Goal: Task Accomplishment & Management: Use online tool/utility

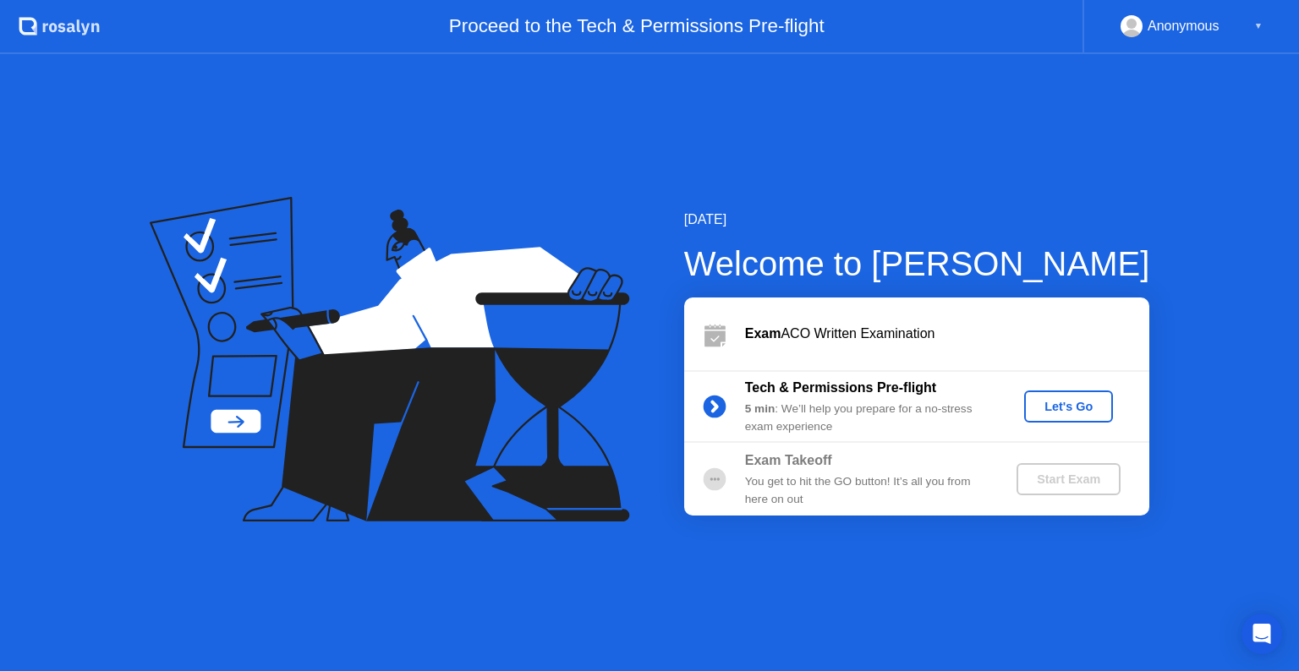
click at [1256, 20] on div "▼" at bounding box center [1258, 26] width 8 height 22
click at [1255, 25] on div "▼" at bounding box center [1258, 26] width 8 height 22
click at [1249, 622] on div "Open Intercom Messenger" at bounding box center [1262, 634] width 45 height 45
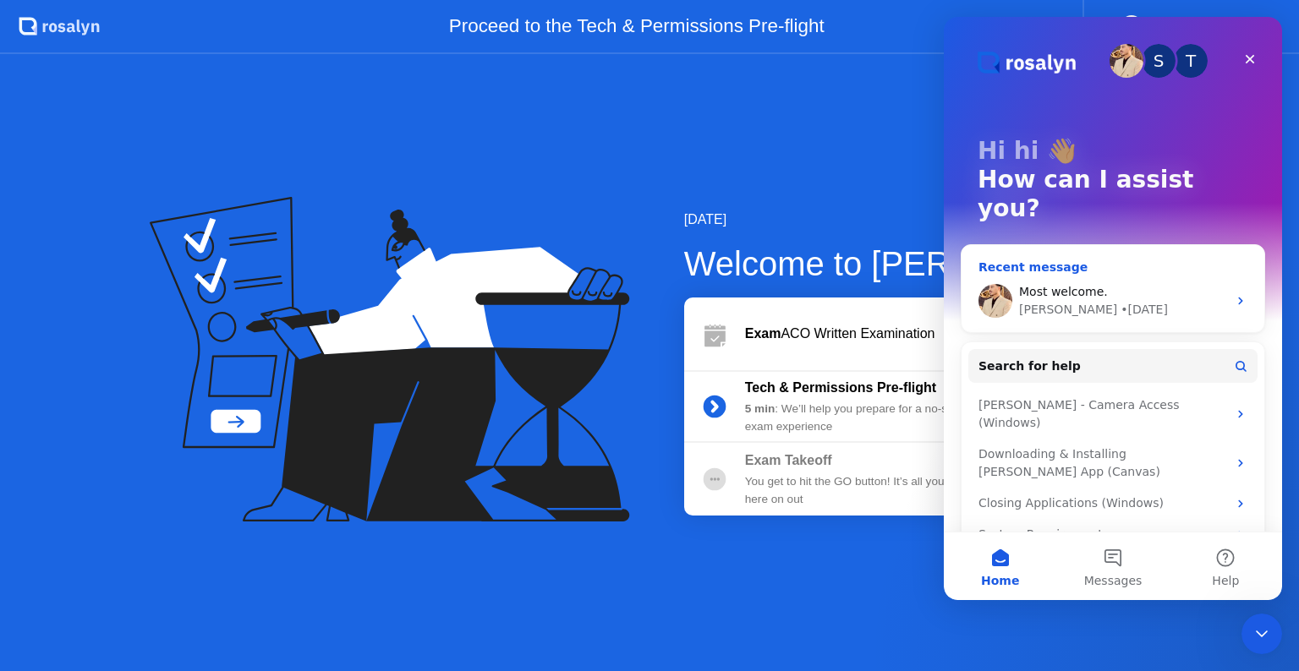
click at [1097, 285] on span "Most welcome." at bounding box center [1063, 292] width 89 height 14
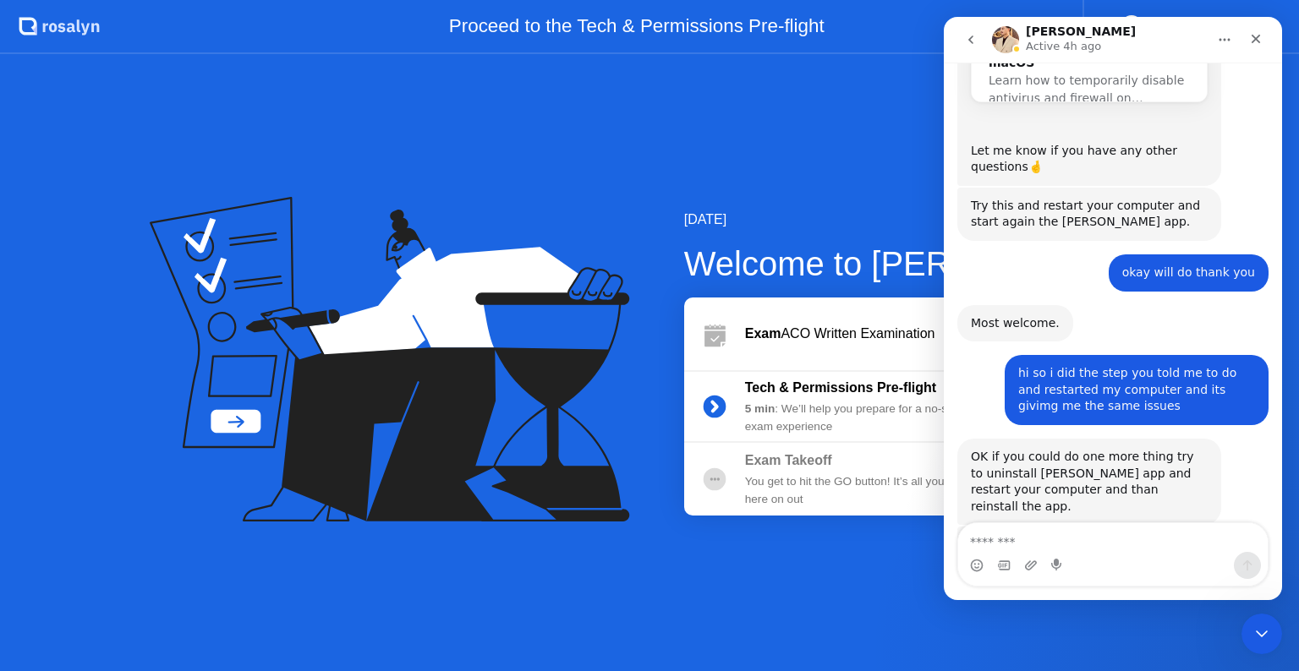
scroll to position [1032, 0]
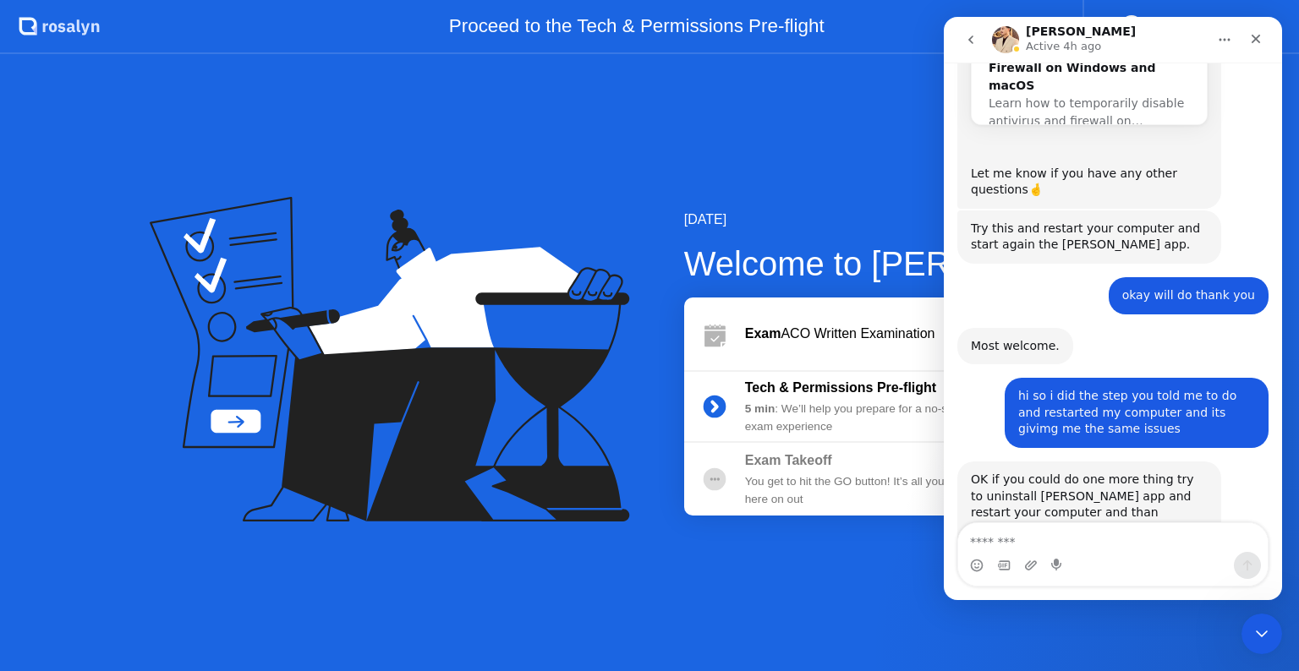
drag, startPoint x: 2227, startPoint y: 348, endPoint x: 1268, endPoint y: 405, distance: 961.5
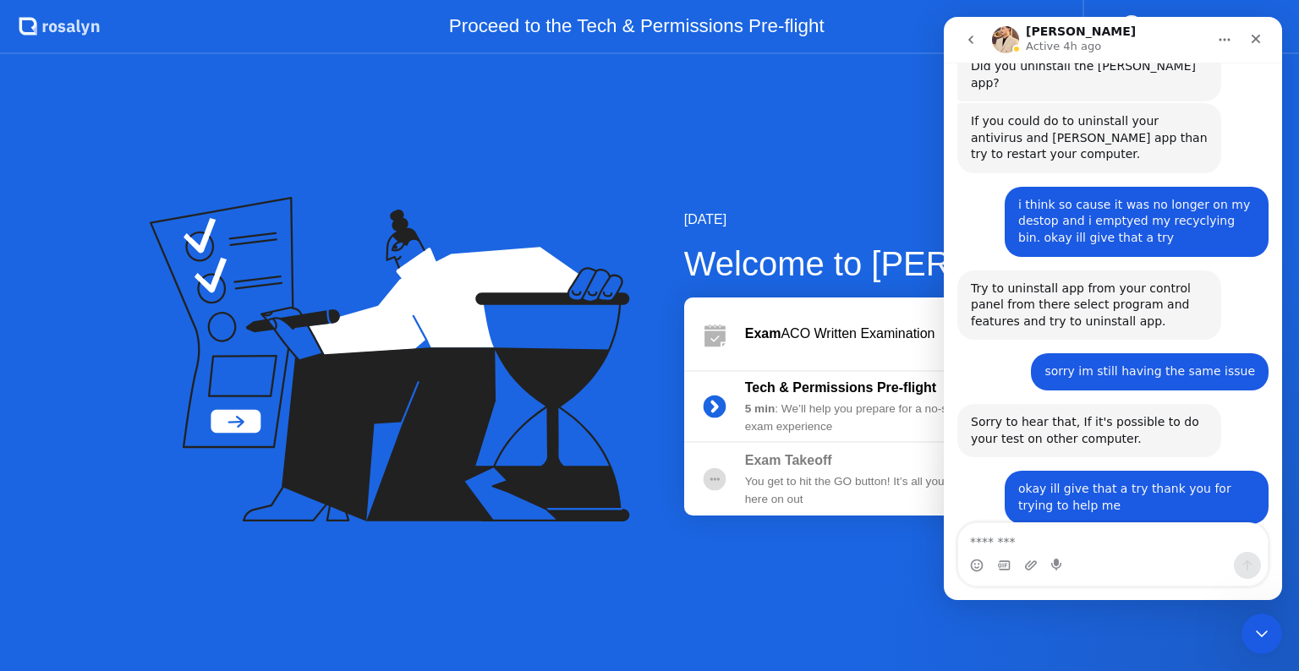
scroll to position [1772, 0]
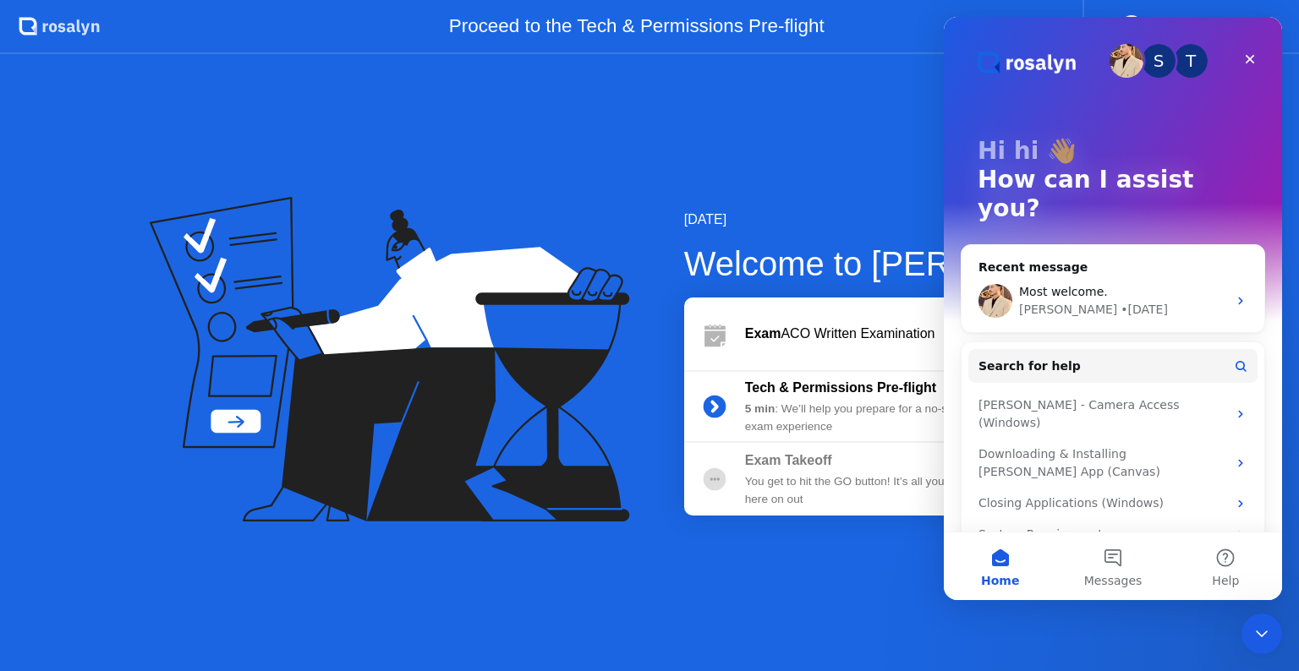
click at [685, 309] on div "Exam ACO Written Examination" at bounding box center [916, 334] width 465 height 73
click at [1240, 68] on div "Close" at bounding box center [1250, 59] width 30 height 30
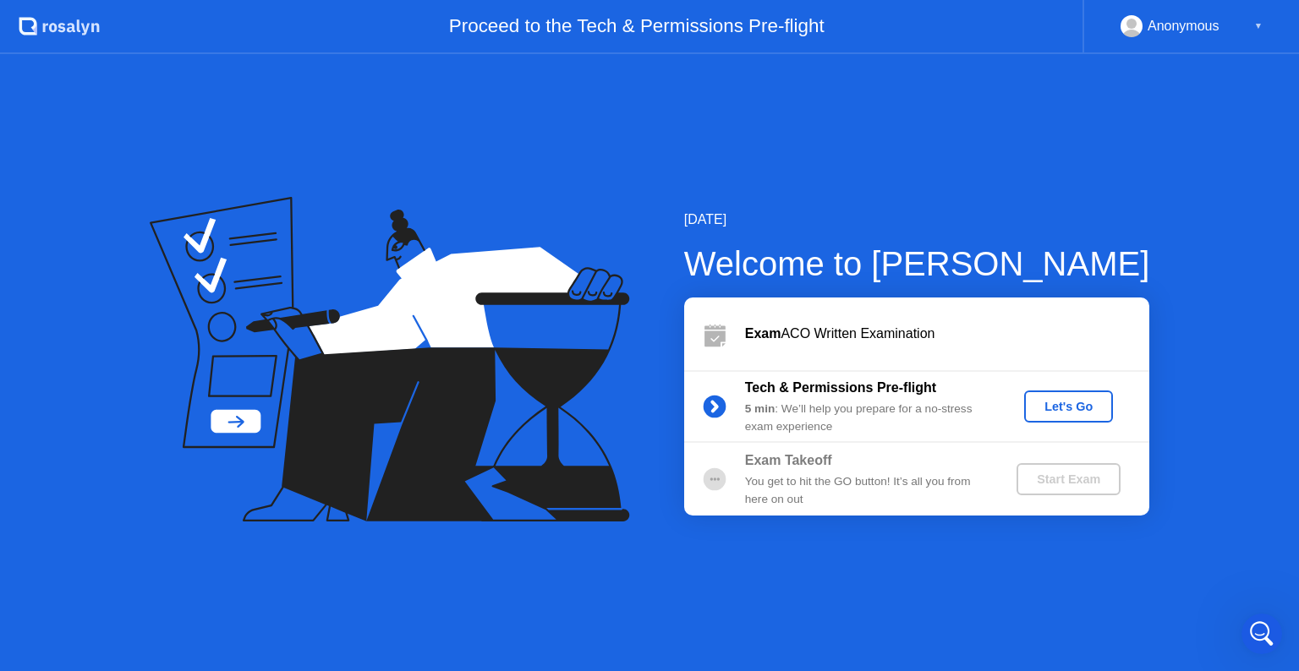
click at [1063, 413] on div "Let's Go" at bounding box center [1068, 407] width 75 height 14
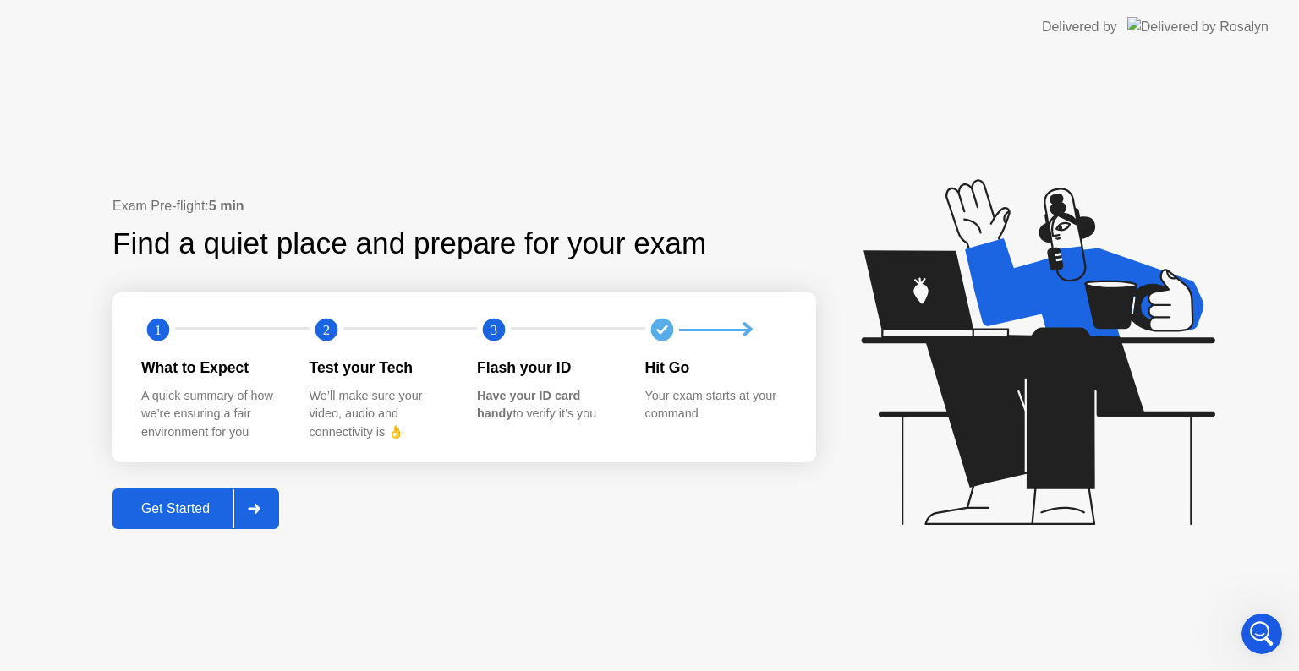
click at [267, 515] on div at bounding box center [253, 509] width 41 height 39
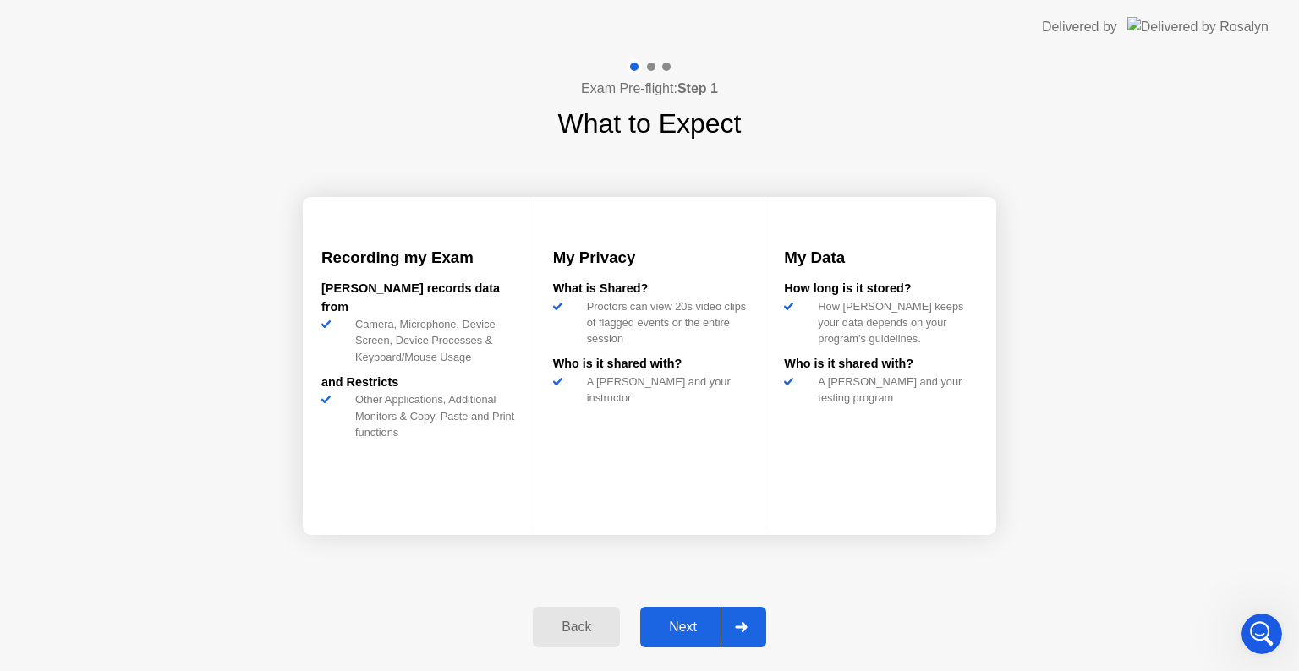
click at [753, 619] on div at bounding box center [740, 627] width 41 height 39
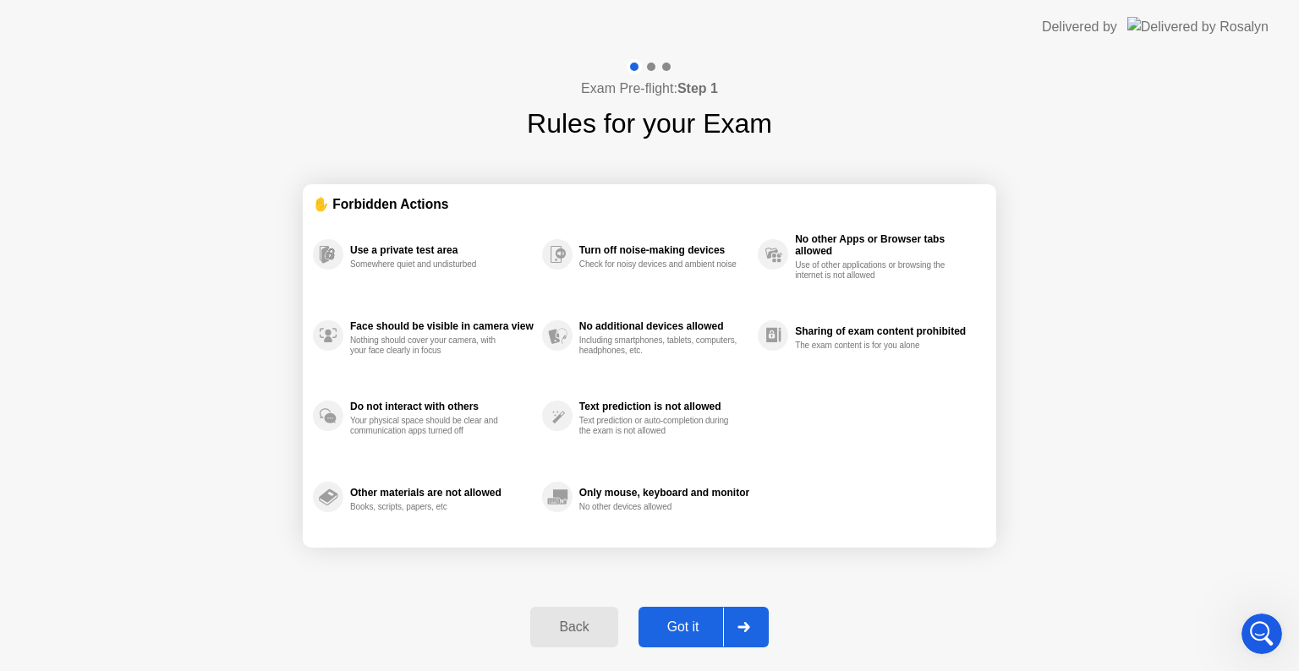
click at [753, 619] on div at bounding box center [743, 627] width 41 height 39
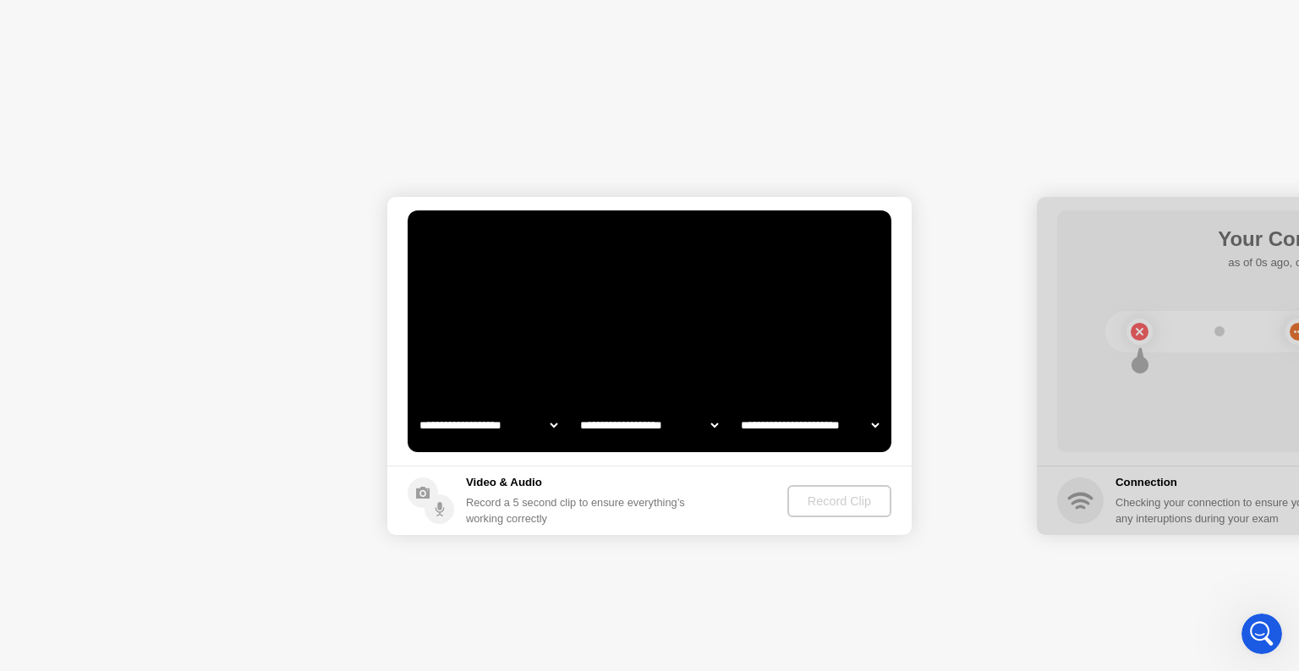
select select "**********"
select select "*******"
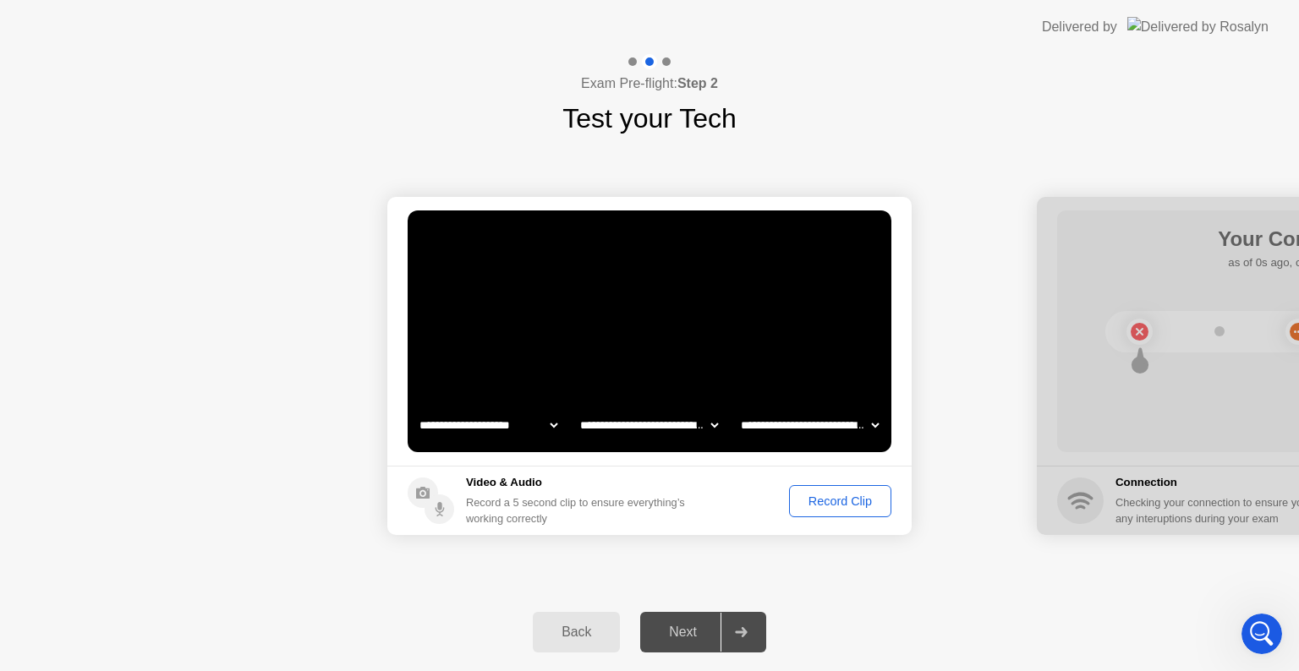
click at [824, 501] on div "Record Clip" at bounding box center [840, 502] width 90 height 14
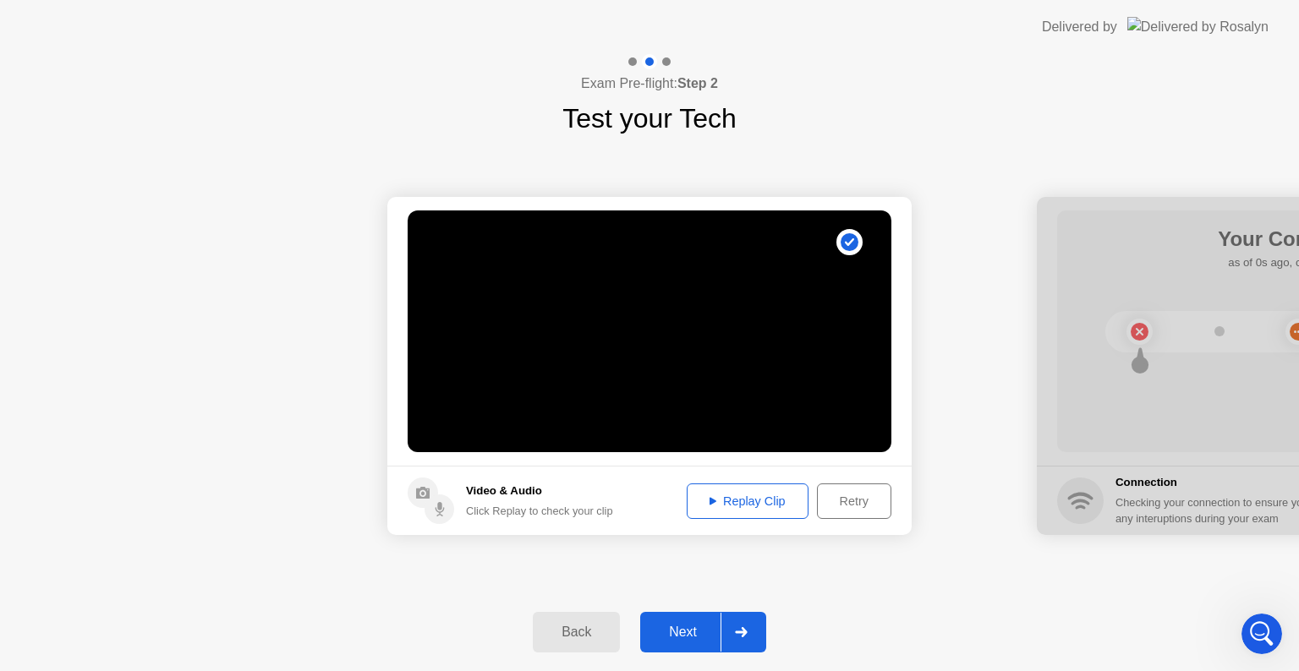
click at [742, 630] on icon at bounding box center [741, 632] width 13 height 10
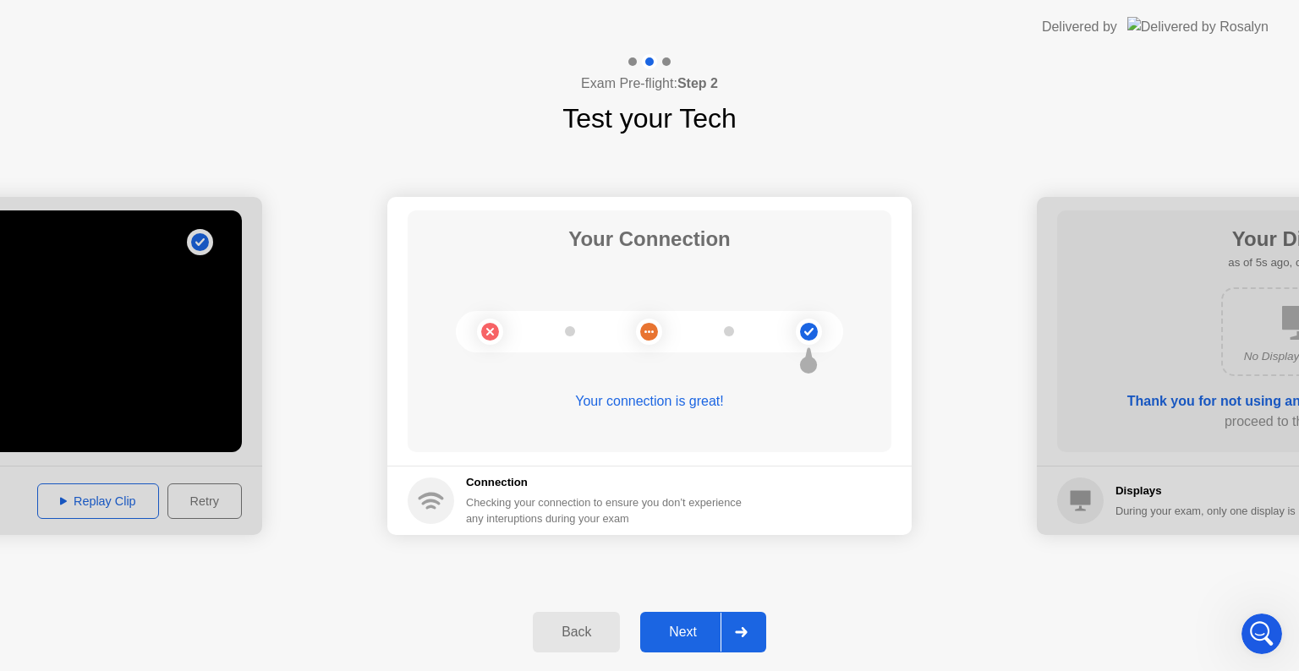
click at [746, 625] on div at bounding box center [740, 632] width 41 height 39
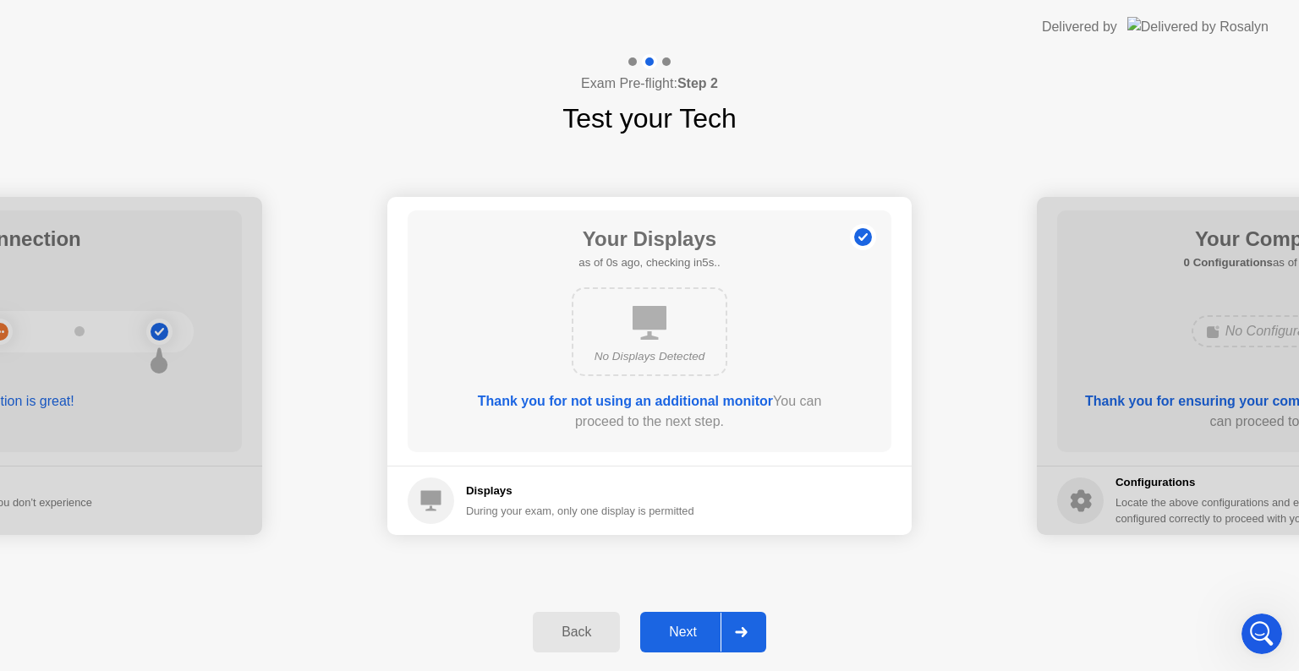
click at [747, 627] on icon at bounding box center [741, 632] width 13 height 10
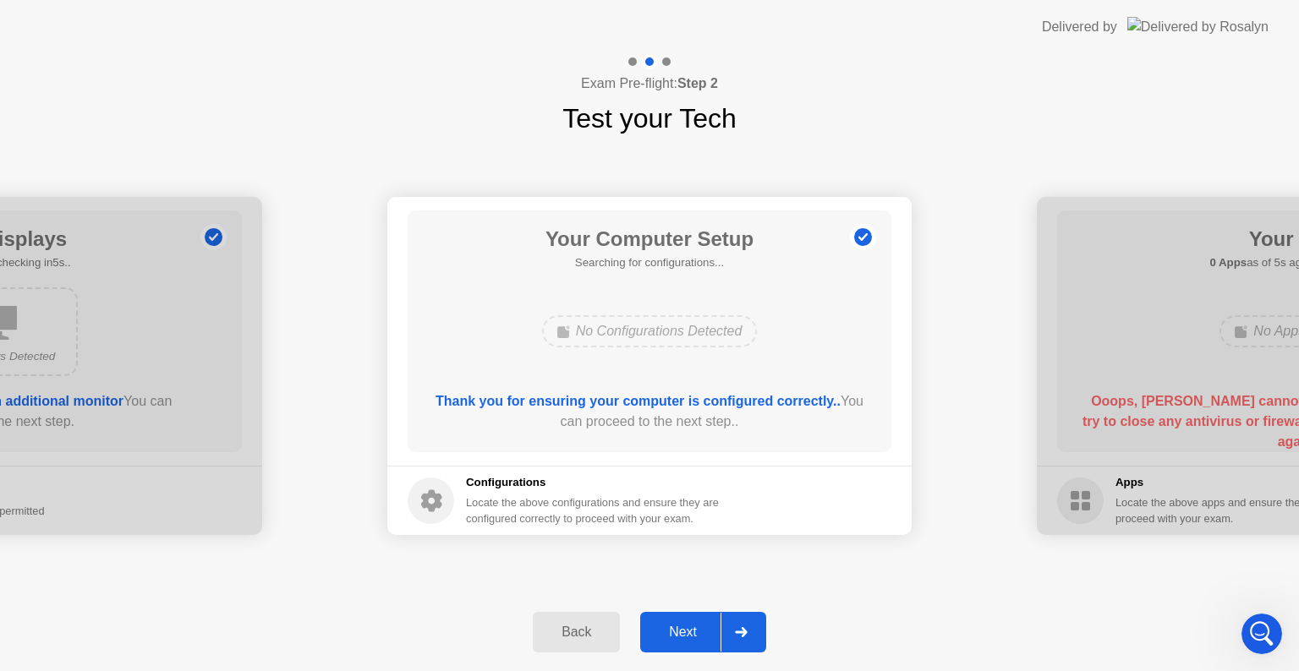
click at [747, 629] on icon at bounding box center [741, 632] width 13 height 10
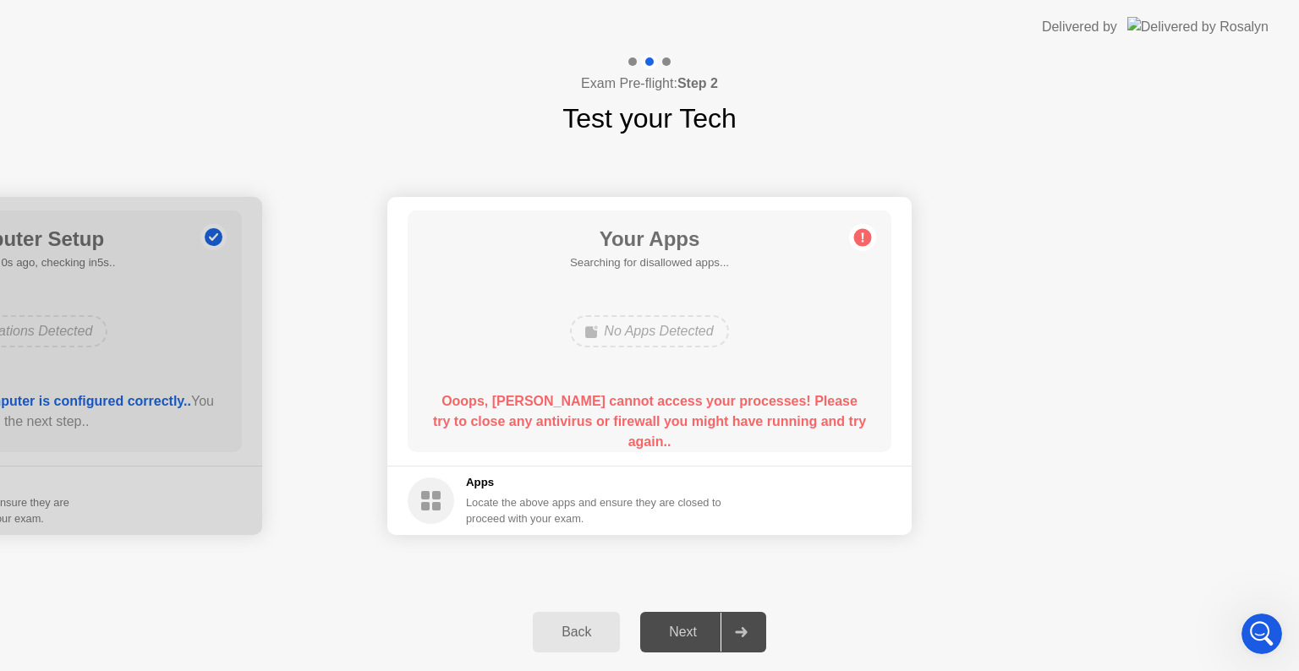
click at [747, 632] on icon at bounding box center [741, 632] width 12 height 10
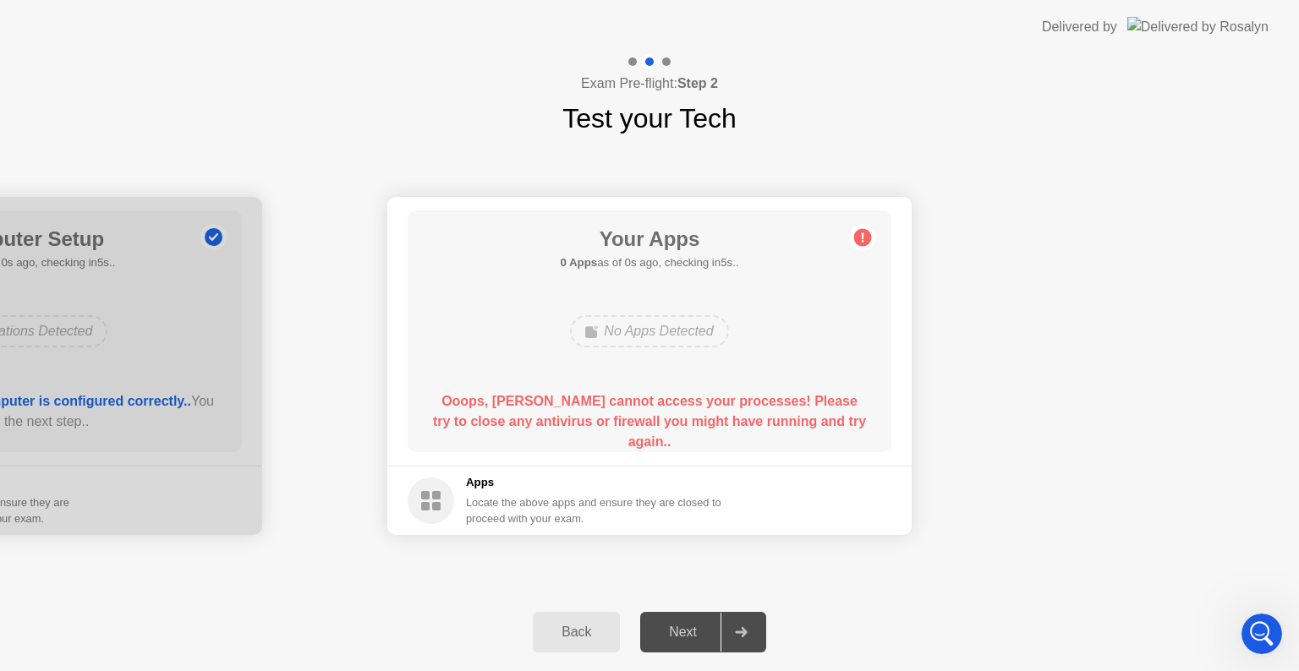
click at [747, 632] on icon at bounding box center [741, 632] width 12 height 10
